Goal: Task Accomplishment & Management: Manage account settings

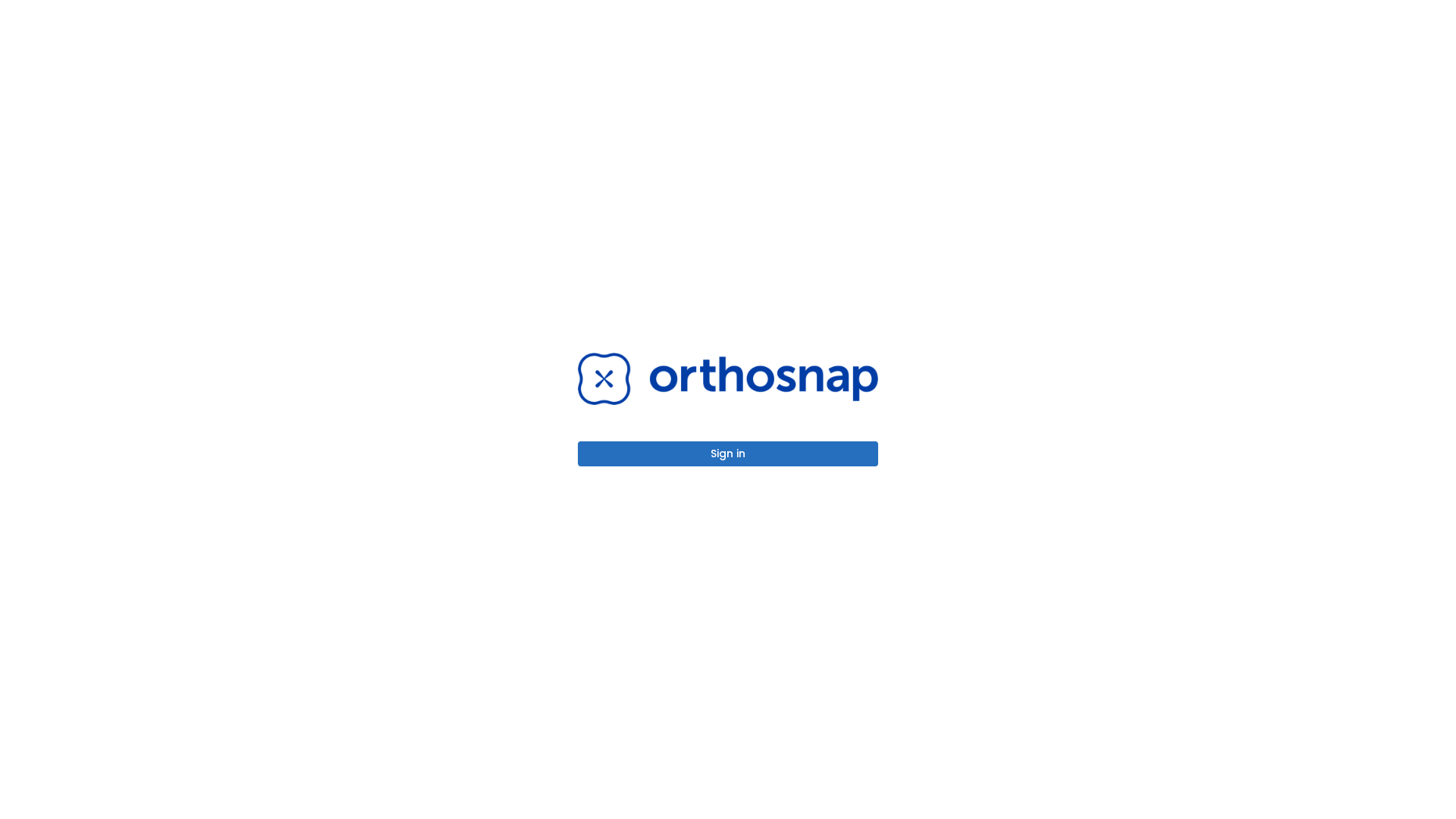
click at [728, 453] on button "Sign in" at bounding box center [728, 454] width 300 height 25
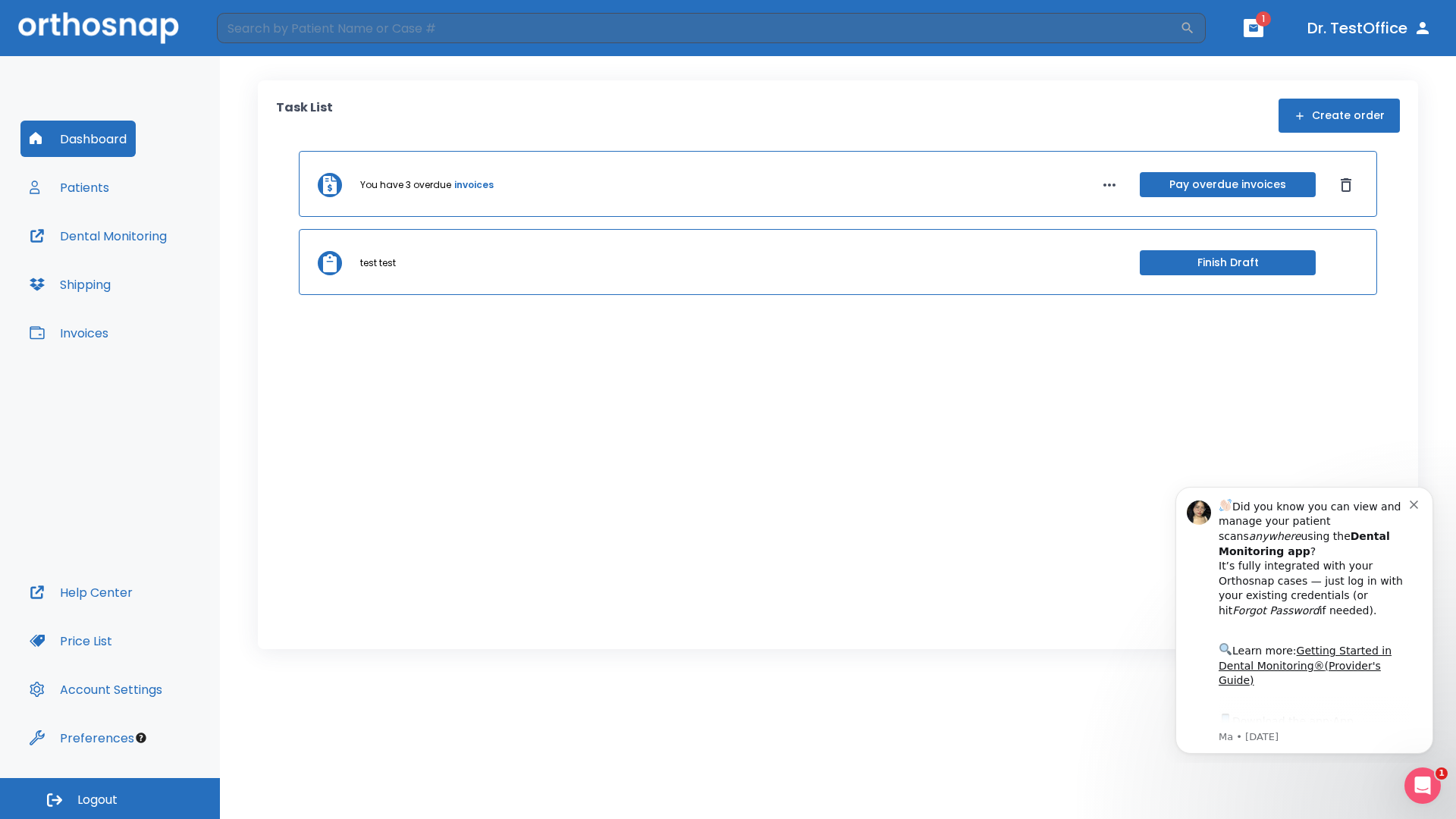
click at [110, 798] on span "Logout" at bounding box center [98, 800] width 40 height 16
